Goal: Navigation & Orientation: Find specific page/section

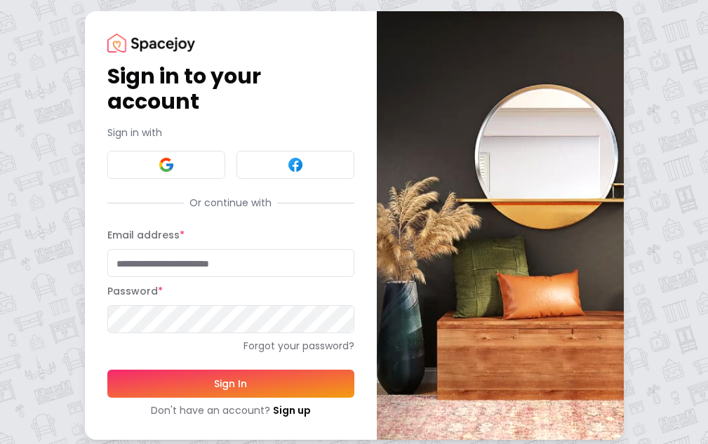
click at [144, 157] on button at bounding box center [166, 165] width 118 height 28
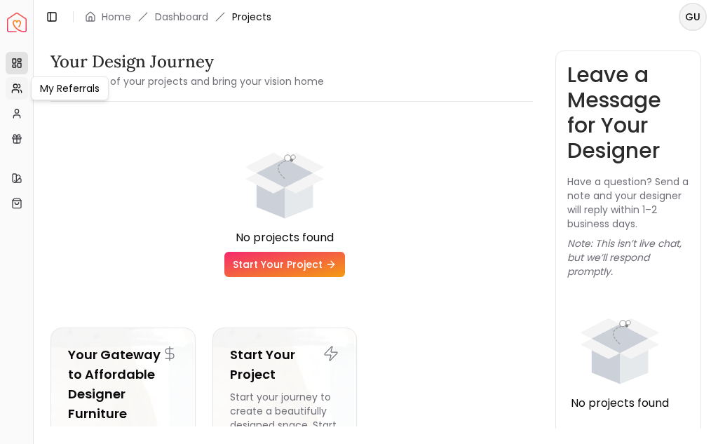
click at [13, 90] on icon at bounding box center [15, 91] width 6 height 3
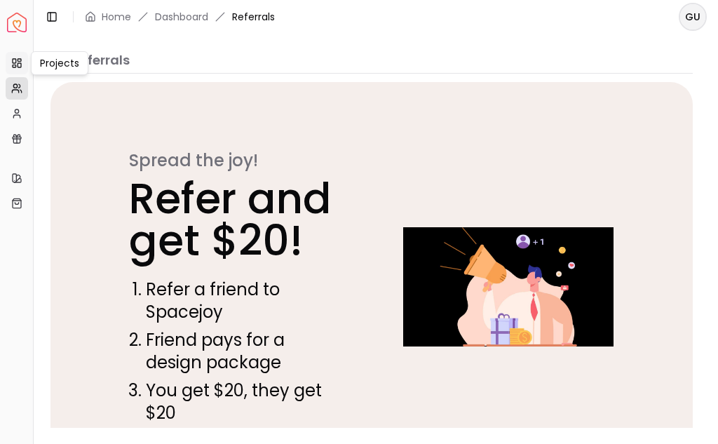
click at [22, 71] on link "Projects" at bounding box center [17, 63] width 22 height 22
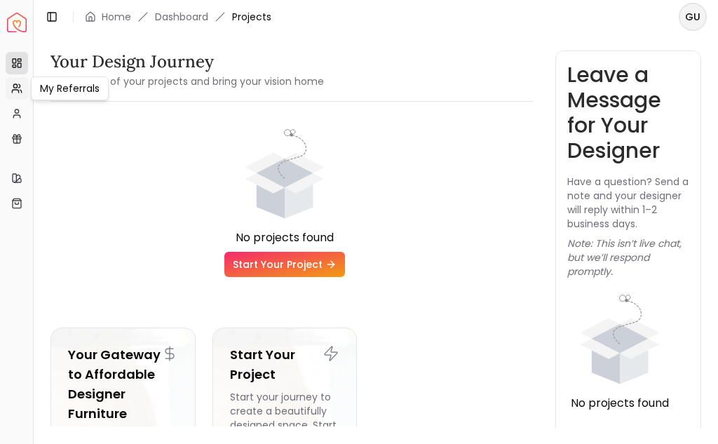
click at [12, 93] on icon at bounding box center [16, 88] width 11 height 11
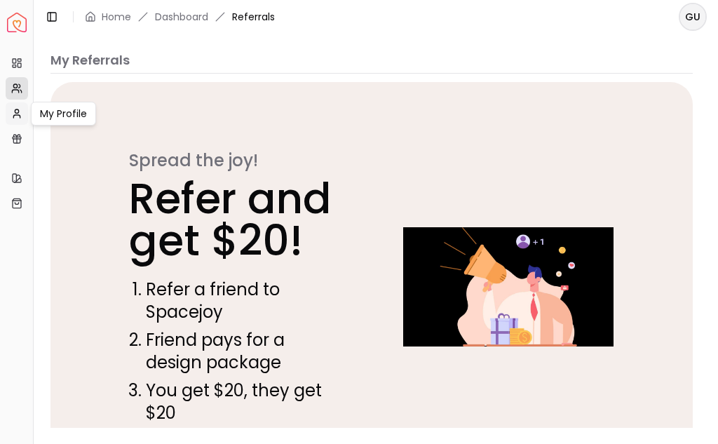
click at [16, 119] on link "My Profile" at bounding box center [17, 113] width 22 height 22
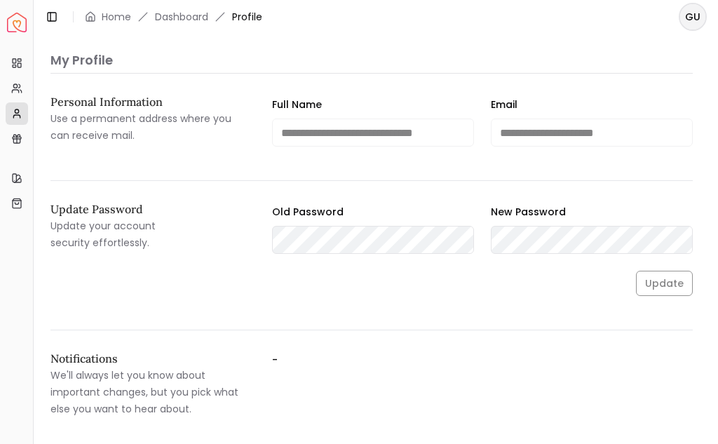
click at [22, 29] on img "Spacejoy" at bounding box center [17, 23] width 20 height 20
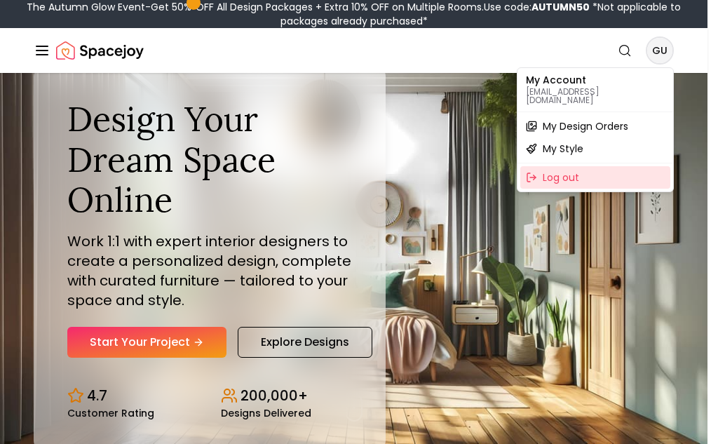
click at [570, 167] on div "Log out" at bounding box center [596, 177] width 150 height 22
